Goal: Information Seeking & Learning: Learn about a topic

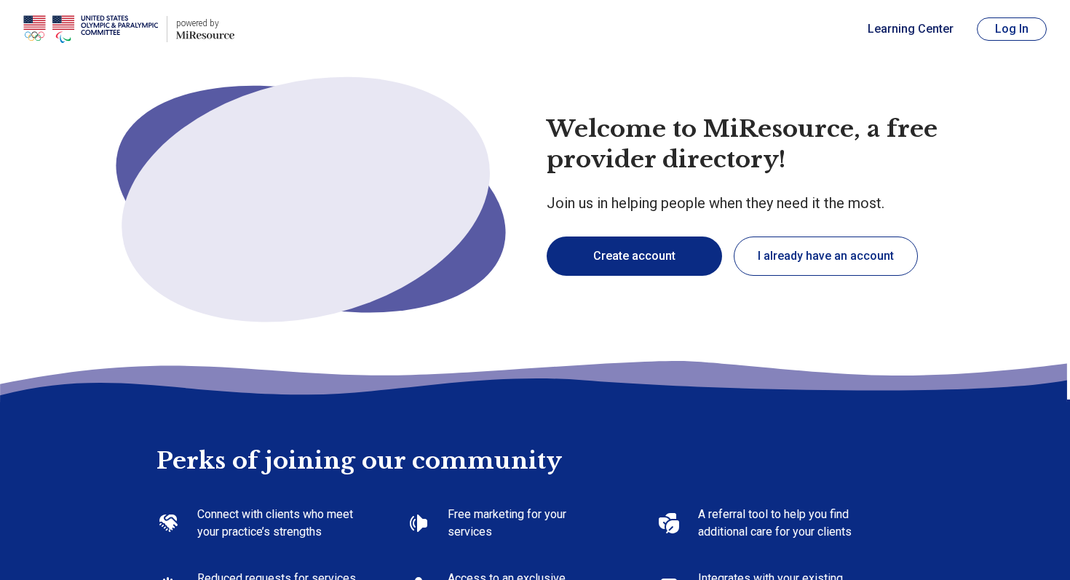
click at [873, 36] on link "Learning Center" at bounding box center [911, 28] width 86 height 17
click at [378, 47] on icon at bounding box center [310, 186] width 437 height 291
type textarea "*"
